Goal: Task Accomplishment & Management: Manage account settings

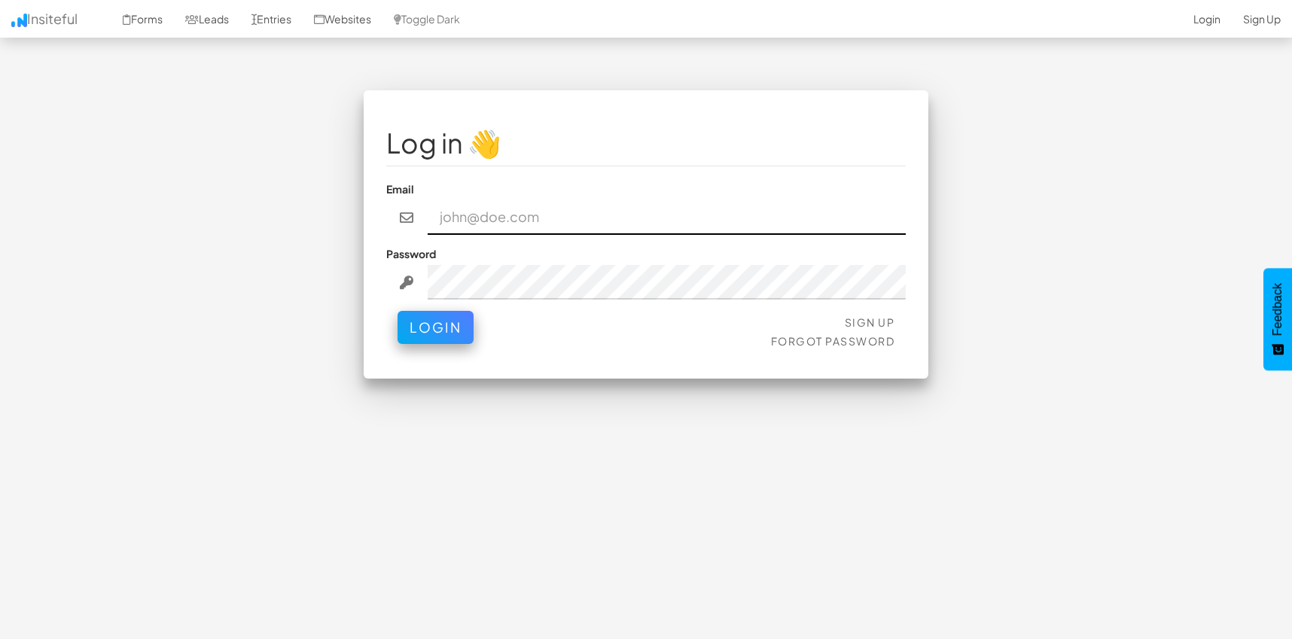
type input "[EMAIL_ADDRESS][DOMAIN_NAME]"
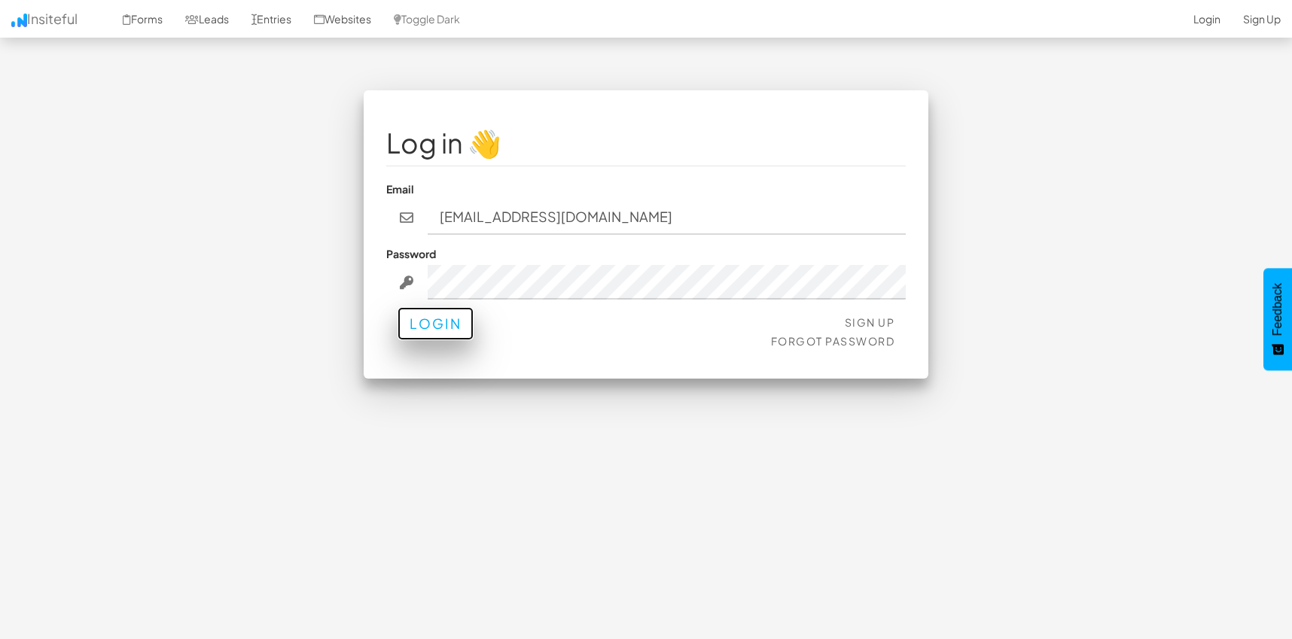
click at [434, 318] on button "Login" at bounding box center [435, 323] width 76 height 33
click at [449, 326] on button "Login" at bounding box center [435, 323] width 76 height 33
click at [38, 23] on link "Insiteful" at bounding box center [44, 19] width 89 height 38
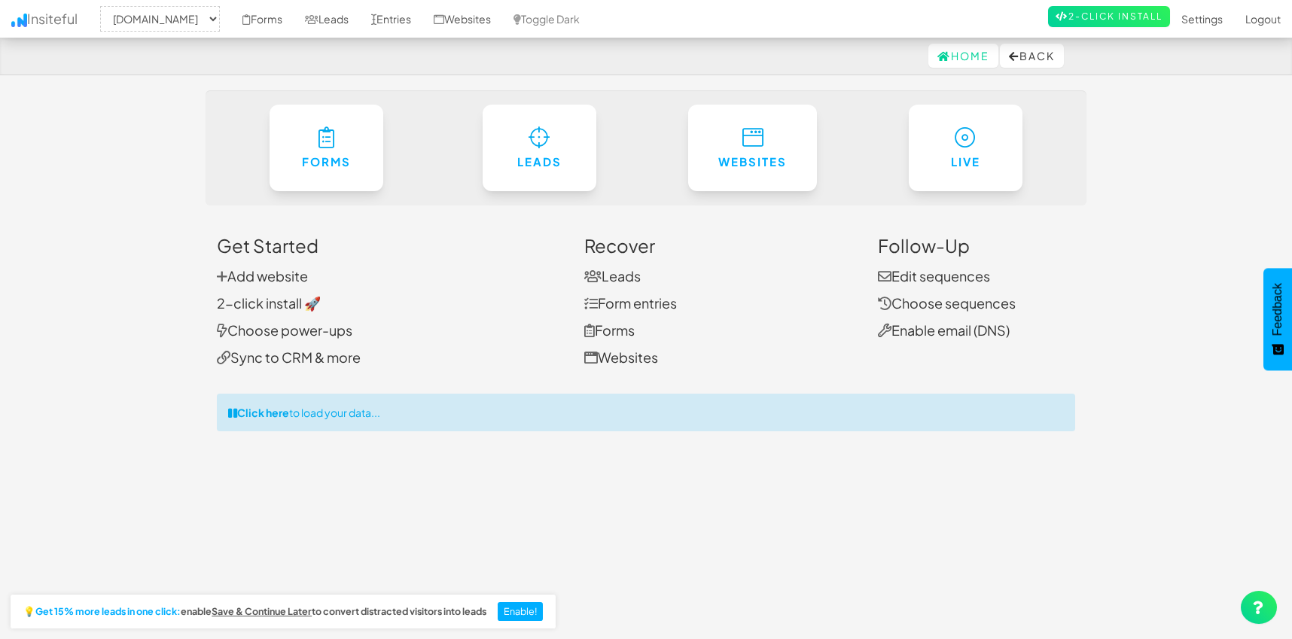
select select "1039"
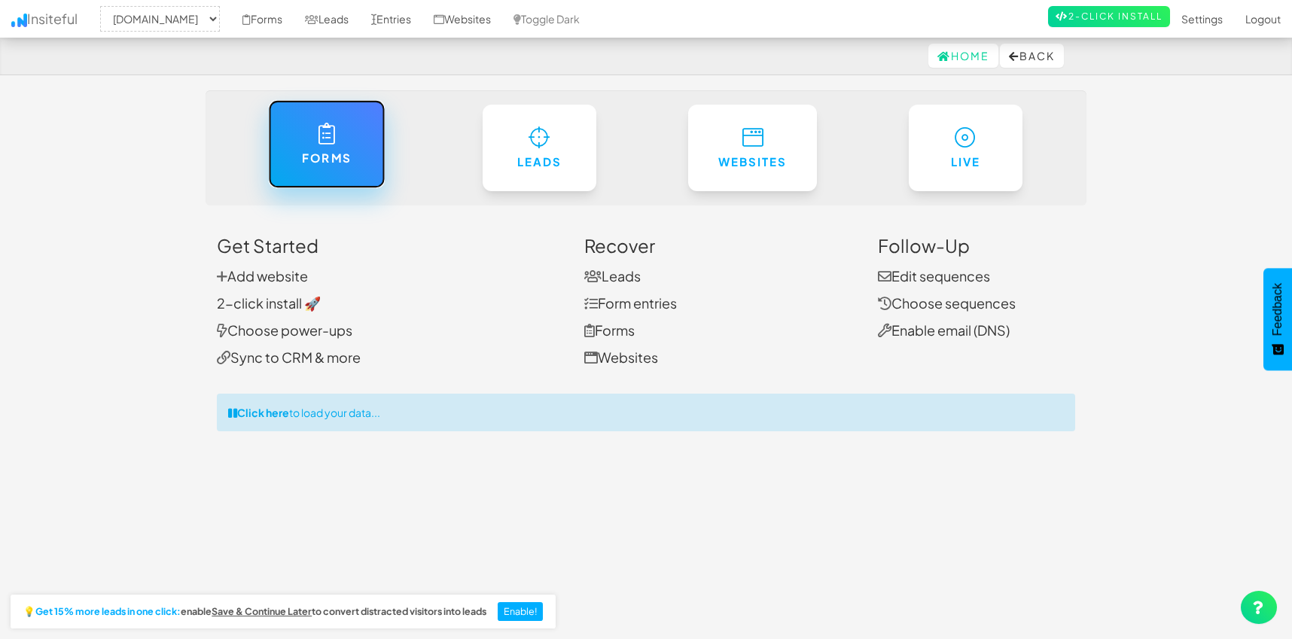
click at [318, 154] on h6 "Forms" at bounding box center [326, 158] width 55 height 13
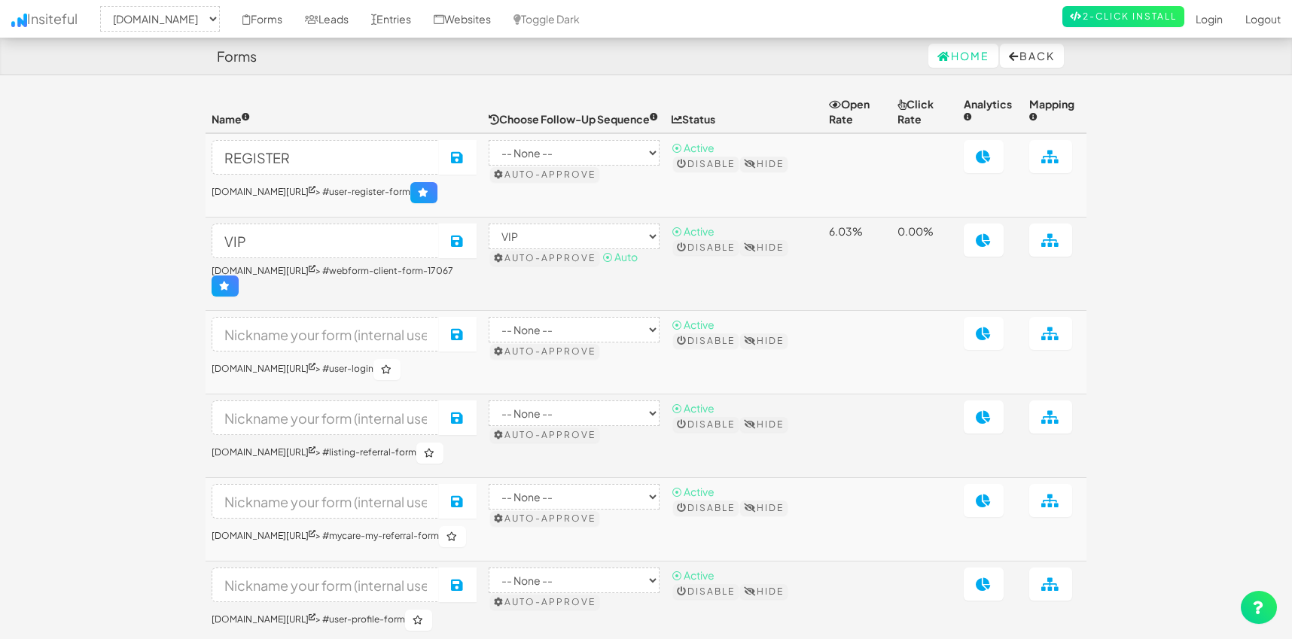
select select "1039"
select select "446"
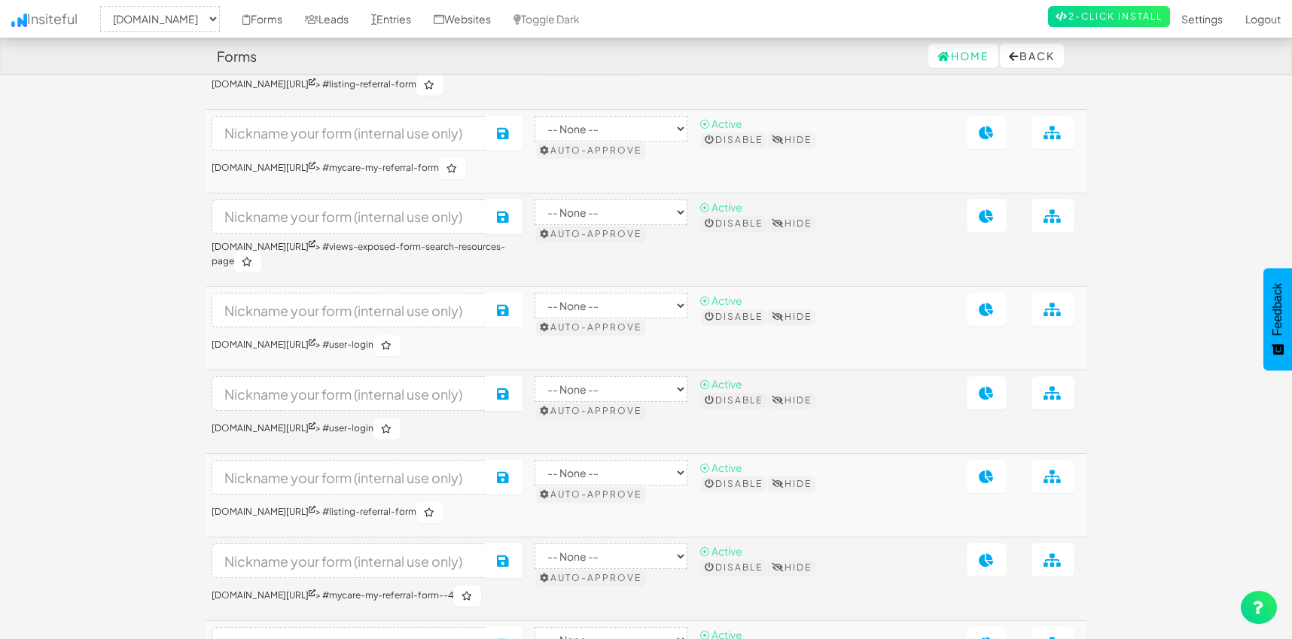
scroll to position [11276, 0]
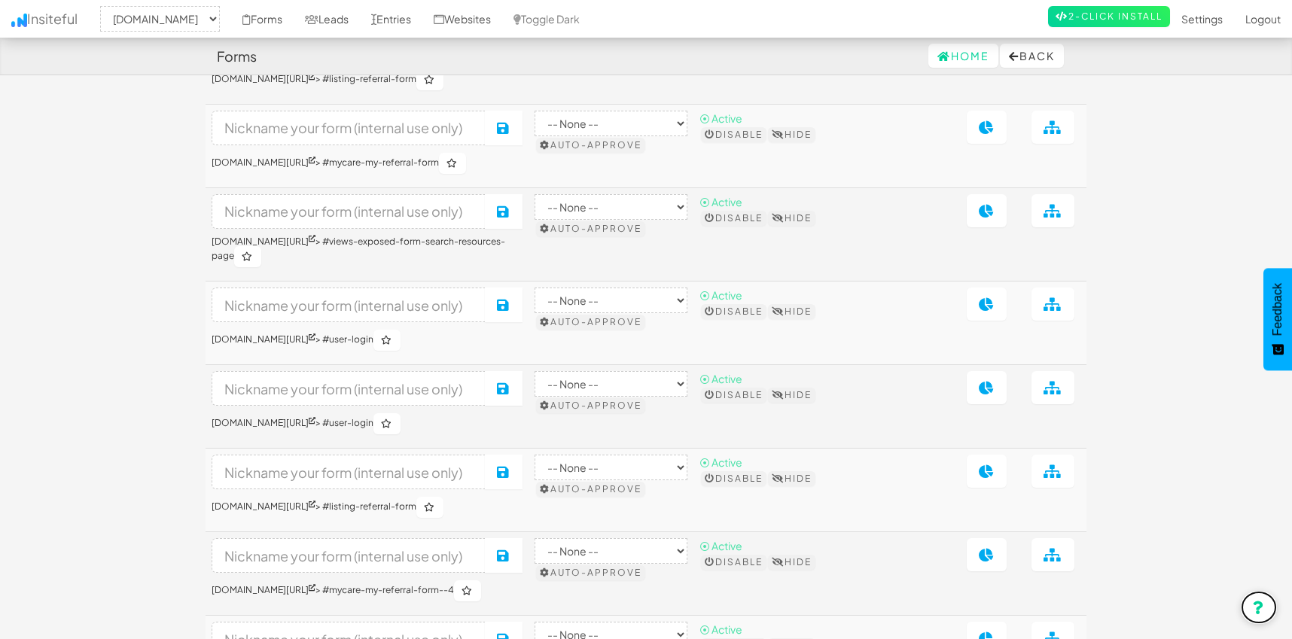
click at [1253, 604] on icon at bounding box center [1259, 608] width 12 height 14
